Goal: Transaction & Acquisition: Purchase product/service

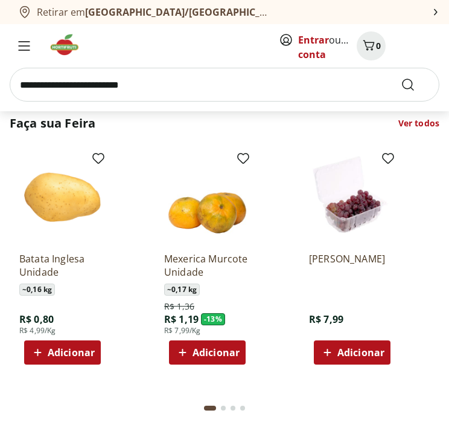
scroll to position [785, 0]
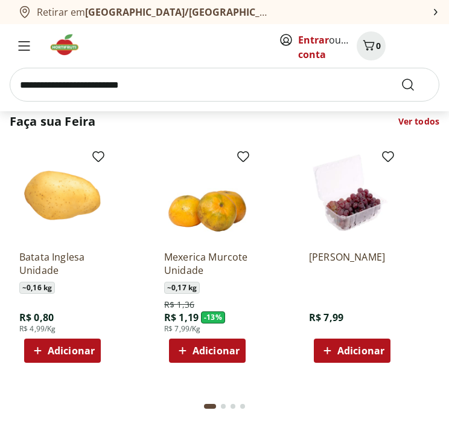
click at [74, 346] on span "Adicionar" at bounding box center [71, 351] width 47 height 10
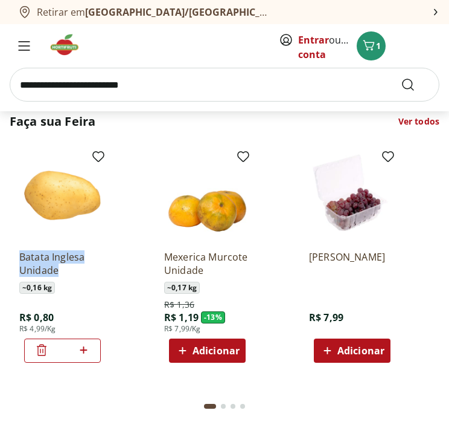
drag, startPoint x: 8, startPoint y: 289, endPoint x: 8, endPoint y: 254, distance: 34.4
click at [8, 254] on section "Faça sua Feira Ver todos Batata Inglesa Unidade ~ 0,16 kg R$ 0,80 R$ 4,99/Kg * …" at bounding box center [224, 270] width 449 height 329
copy p "Batata Inglesa Unidade"
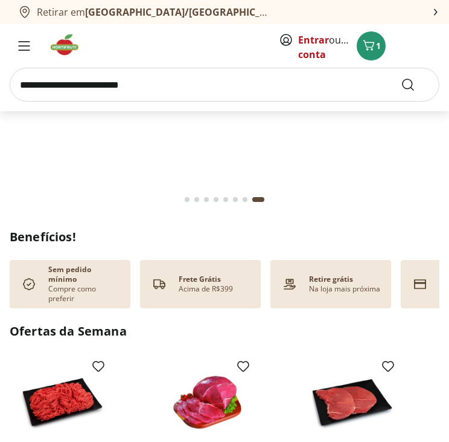
scroll to position [0, 0]
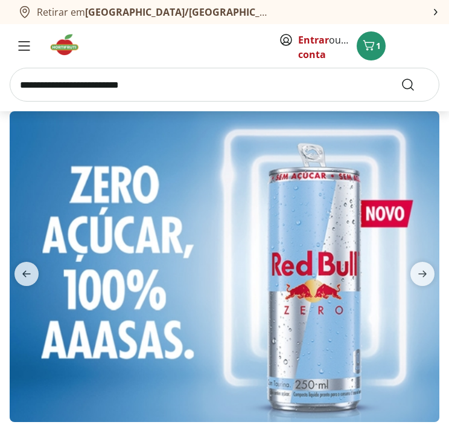
click at [141, 80] on input "search" at bounding box center [225, 85] width 430 height 34
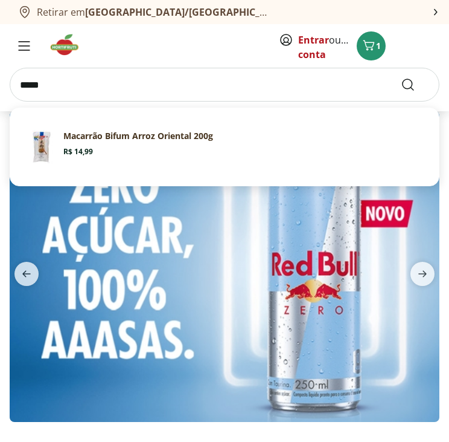
click at [140, 143] on section "Macarrão Bifum Arroz Oriental 200g Price: R$ 14,99" at bounding box center [243, 143] width 361 height 27
type input "**********"
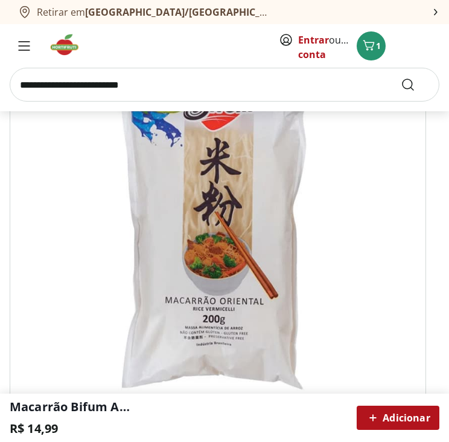
scroll to position [181, 0]
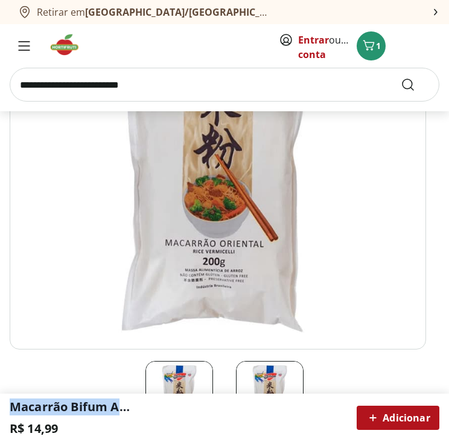
drag, startPoint x: 5, startPoint y: 425, endPoint x: 4, endPoint y: 403, distance: 21.8
click at [4, 403] on div "Macarrão Bifum Arroz Oriental 200g R$ 14,99 Adicionar" at bounding box center [224, 417] width 449 height 48
copy h2 "Macarrão Bifum Arroz Oriental 200g"
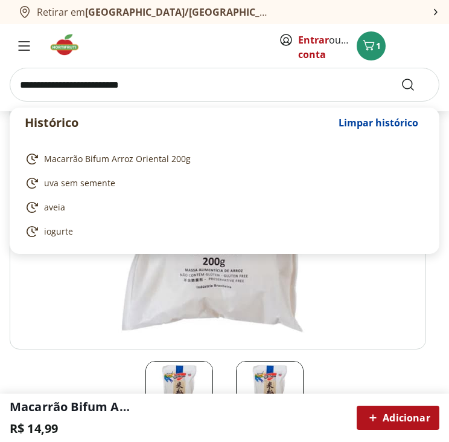
click at [135, 82] on input "search" at bounding box center [225, 85] width 430 height 34
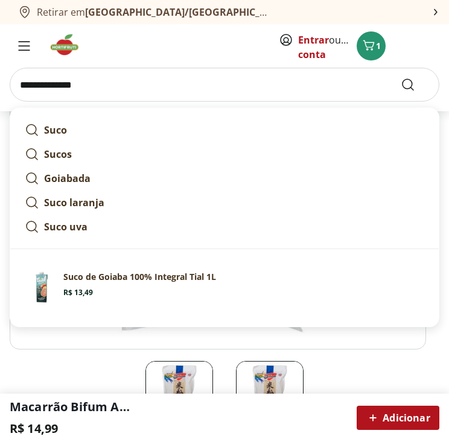
type input "**********"
click at [401, 77] on button "Submit Search" at bounding box center [415, 84] width 29 height 14
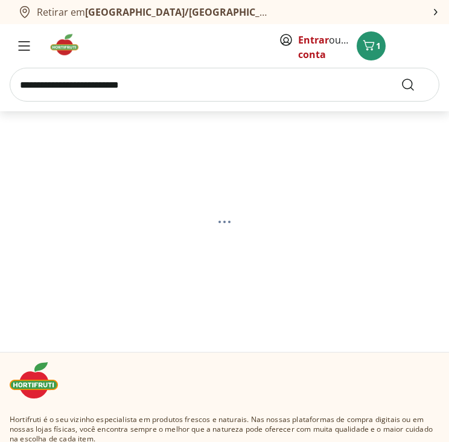
select select "**********"
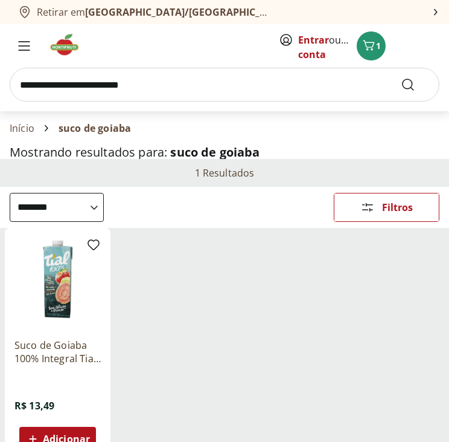
click at [54, 274] on img at bounding box center [57, 280] width 86 height 86
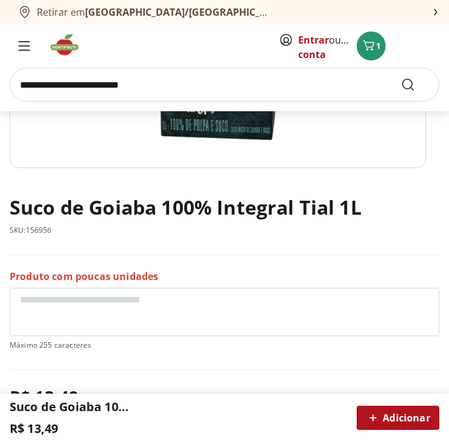
scroll to position [423, 0]
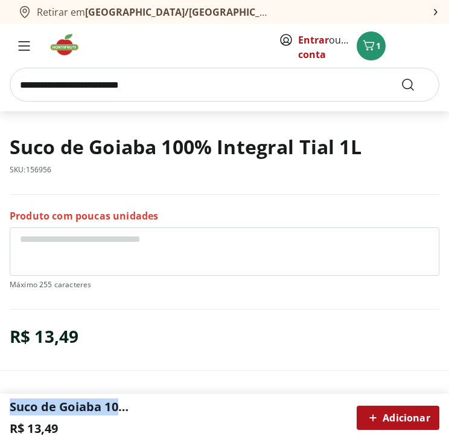
drag, startPoint x: 5, startPoint y: 427, endPoint x: 4, endPoint y: 408, distance: 19.3
click at [4, 408] on div "Suco de Goiaba 100% Integral Tial 1L R$ 13,49 Adicionar" at bounding box center [224, 417] width 449 height 48
copy h2 "Suco de Goiaba 100% Integral Tial 1L"
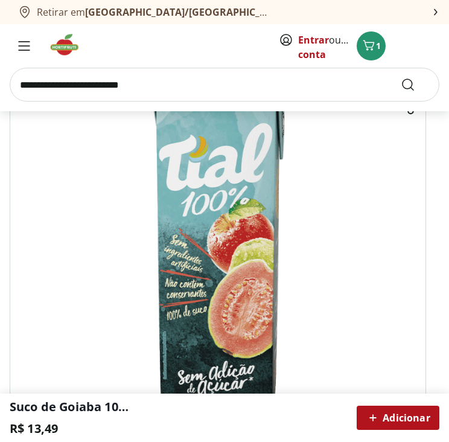
scroll to position [0, 0]
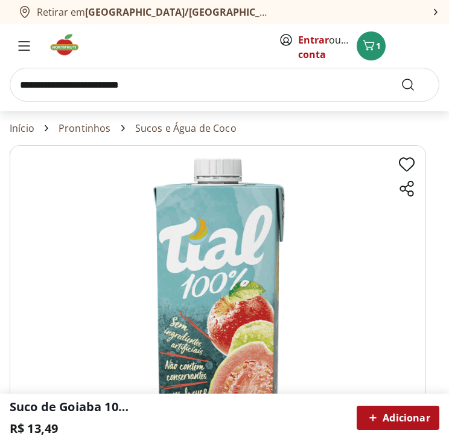
click at [164, 84] on input "search" at bounding box center [225, 85] width 430 height 34
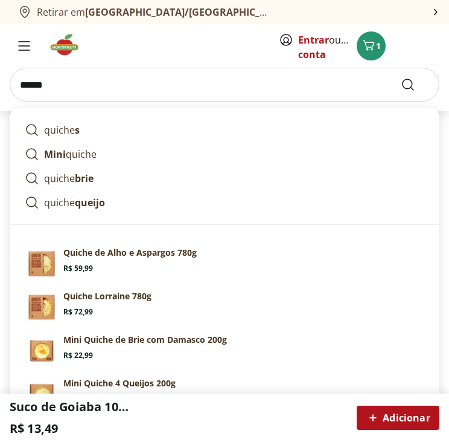
scroll to position [181, 0]
type input "******"
click at [410, 79] on use "Submit Search" at bounding box center [408, 84] width 14 height 14
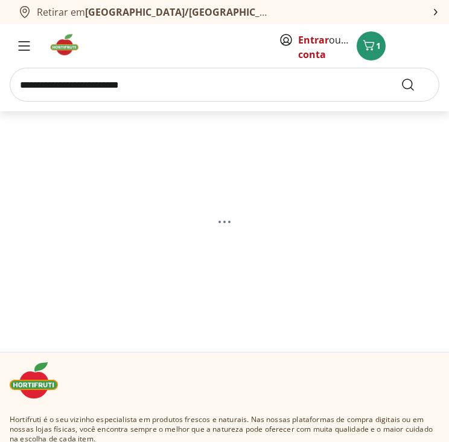
select select "**********"
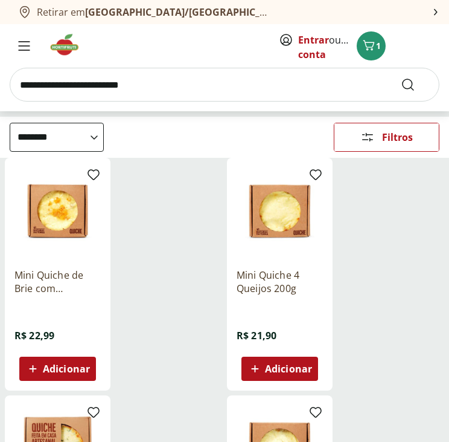
scroll to position [121, 0]
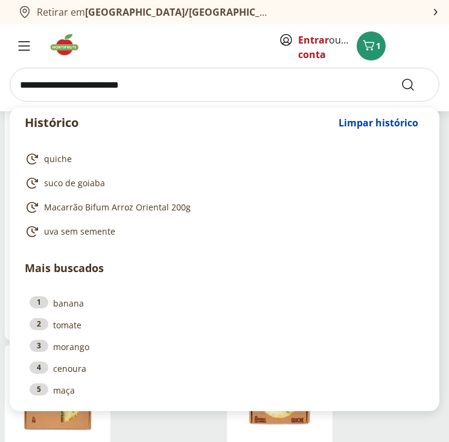
drag, startPoint x: 187, startPoint y: 87, endPoint x: 17, endPoint y: 101, distance: 170.3
click at [17, 101] on form at bounding box center [225, 85] width 430 height 34
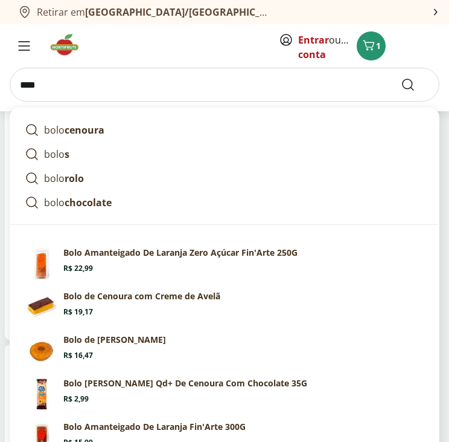
type input "****"
click at [401, 77] on button "Submit Search" at bounding box center [415, 84] width 29 height 14
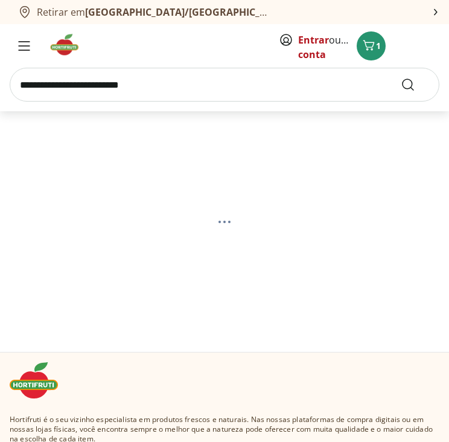
select select "**********"
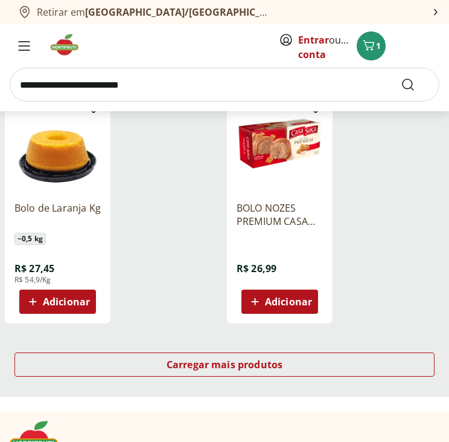
scroll to position [1329, 0]
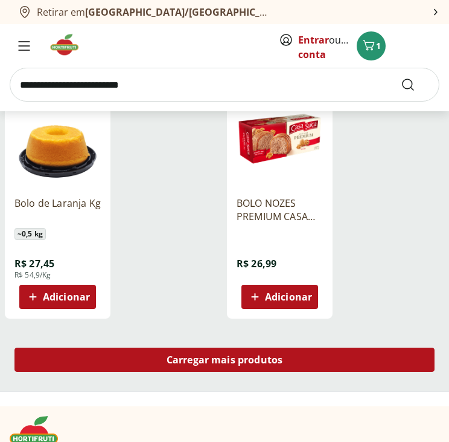
click at [225, 364] on span "Carregar mais produtos" at bounding box center [225, 360] width 117 height 10
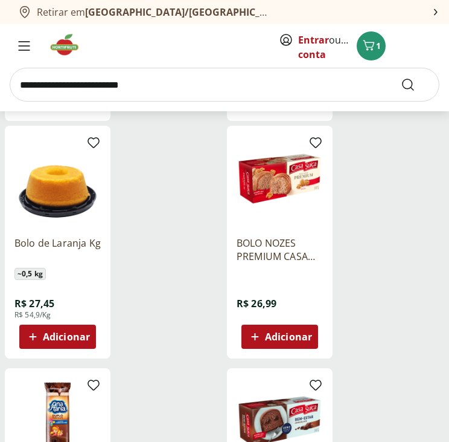
scroll to position [1269, 0]
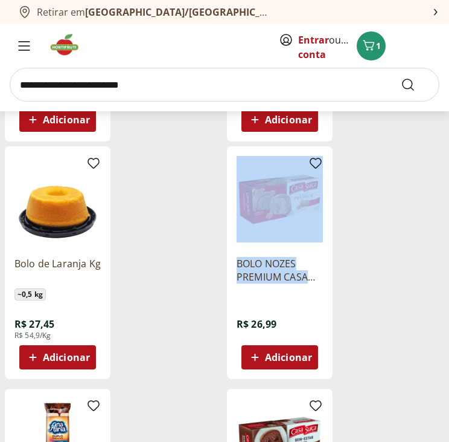
drag, startPoint x: 244, startPoint y: 298, endPoint x: 235, endPoint y: 249, distance: 49.8
click at [235, 249] on div "BOLO NOZES PREMIUM CASA SUICA 270G R$ 26,99 Adicionar" at bounding box center [280, 262] width 106 height 233
drag, startPoint x: 235, startPoint y: 249, endPoint x: 271, endPoint y: 272, distance: 42.4
click at [271, 272] on p "BOLO NOZES PREMIUM CASA SUICA 270G" at bounding box center [280, 270] width 86 height 27
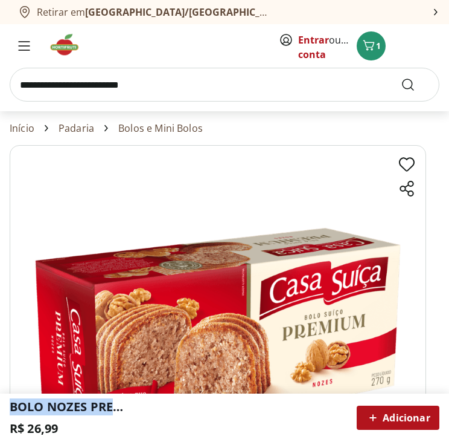
drag, startPoint x: 5, startPoint y: 430, endPoint x: 0, endPoint y: 394, distance: 35.4
click at [0, 394] on div "BOLO NOZES PREMIUM CASA SUICA 270G R$ 26,99 Adicionar" at bounding box center [224, 417] width 449 height 48
copy h2 "BOLO NOZES PREMIUM CASA SUICA 270G"
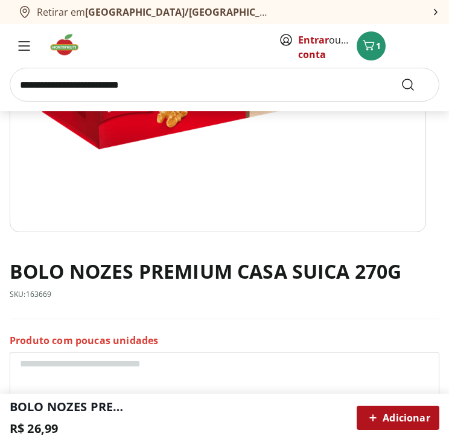
scroll to position [362, 0]
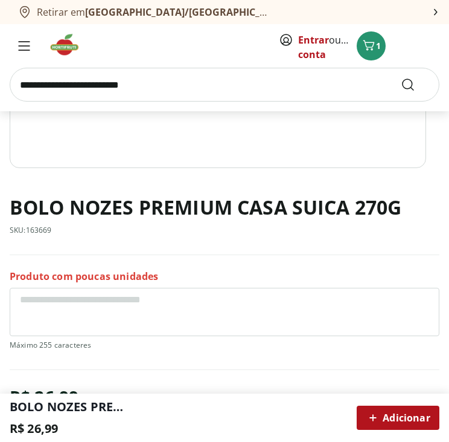
scroll to position [1269, 0]
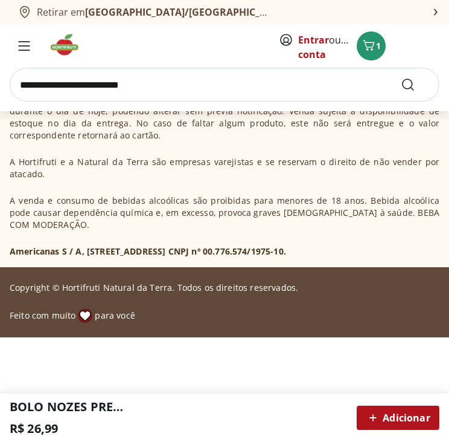
select select "**********"
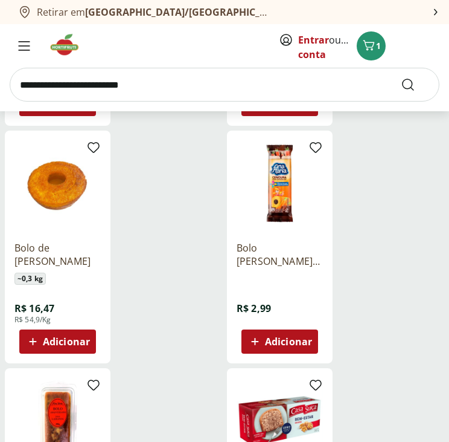
scroll to position [0, 0]
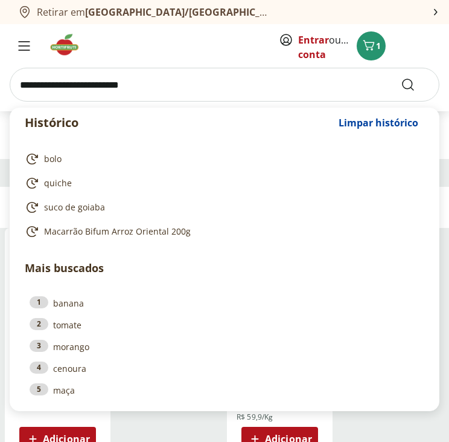
click at [154, 84] on input "search" at bounding box center [225, 85] width 430 height 34
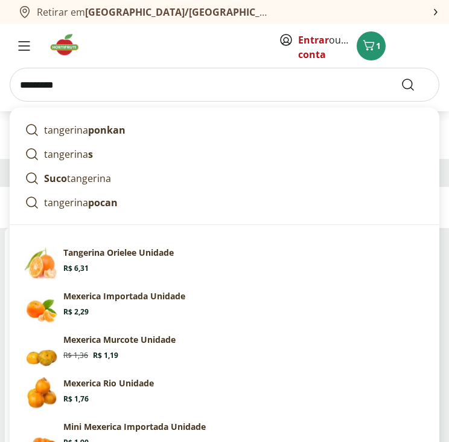
type input "*********"
click at [401, 77] on button "Submit Search" at bounding box center [415, 84] width 29 height 14
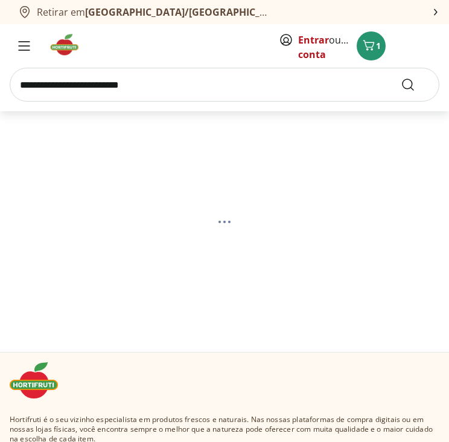
select select "**********"
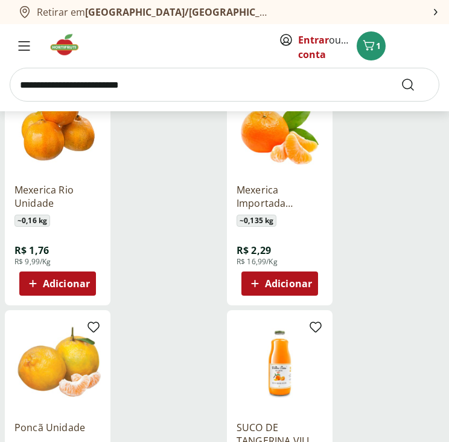
scroll to position [181, 0]
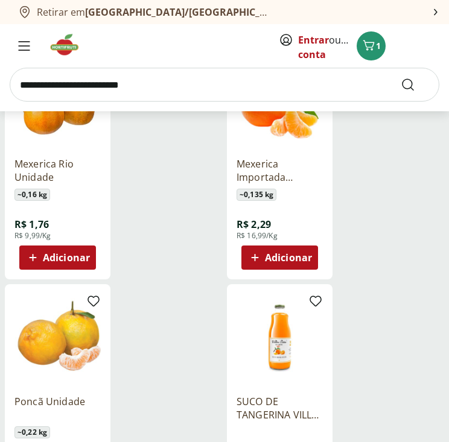
click at [276, 119] on img at bounding box center [280, 99] width 86 height 86
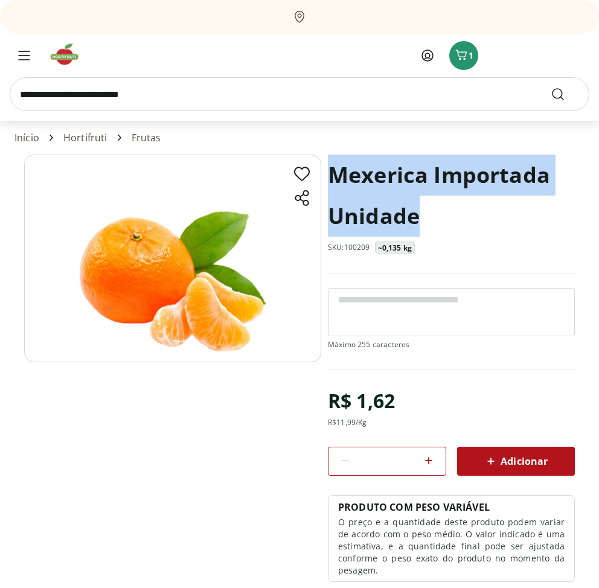
drag, startPoint x: 332, startPoint y: 172, endPoint x: 421, endPoint y: 204, distance: 94.4
click at [421, 204] on h1 "Mexerica Importada Unidade" at bounding box center [451, 196] width 247 height 82
copy h1 "Mexerica Importada Unidade"
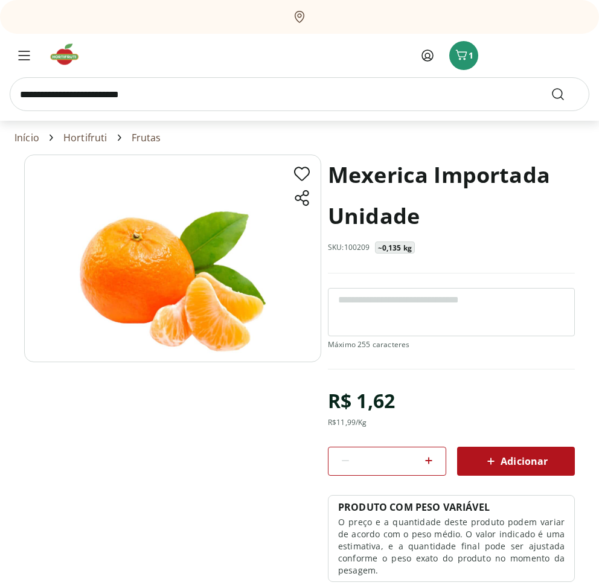
click at [178, 96] on input "search" at bounding box center [300, 94] width 580 height 34
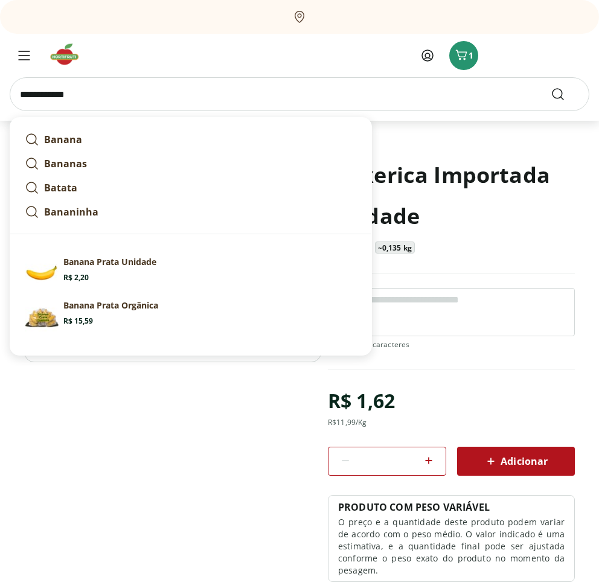
type input "**********"
click at [449, 97] on icon "Submit Search" at bounding box center [558, 94] width 14 height 14
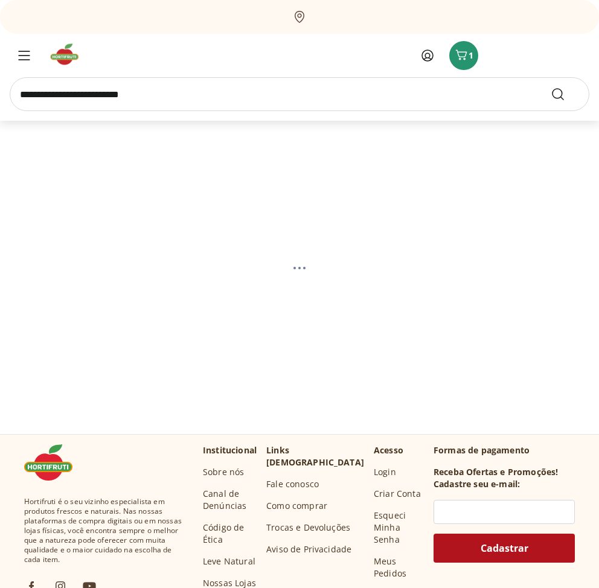
select select "**********"
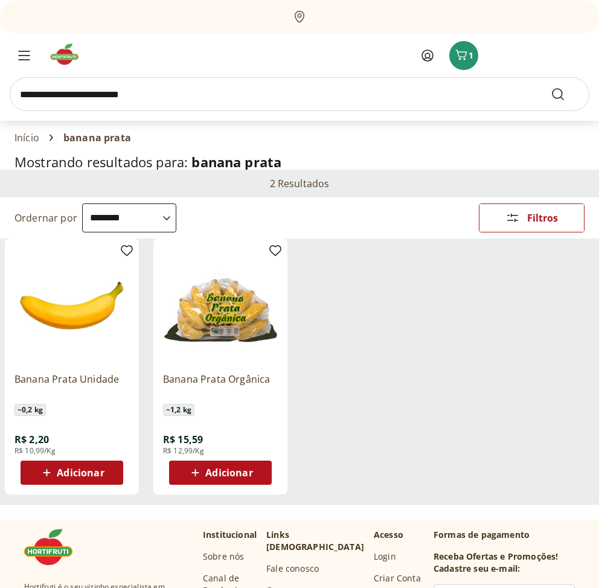
drag, startPoint x: 11, startPoint y: 394, endPoint x: 13, endPoint y: 373, distance: 21.3
click at [13, 373] on div "Banana Prata Unidade ~ 0,2 kg R$ 2,20 R$ 10,99/Kg Adicionar" at bounding box center [72, 367] width 134 height 256
drag, startPoint x: 13, startPoint y: 381, endPoint x: 140, endPoint y: 375, distance: 127.0
click at [140, 375] on div "Banana Prata Unidade ~ 0,2 kg R$ 2,20 R$ 10,99/Kg Adicionar" at bounding box center [77, 367] width 144 height 256
copy p "Banana Prata Unidade"
